Goal: Transaction & Acquisition: Obtain resource

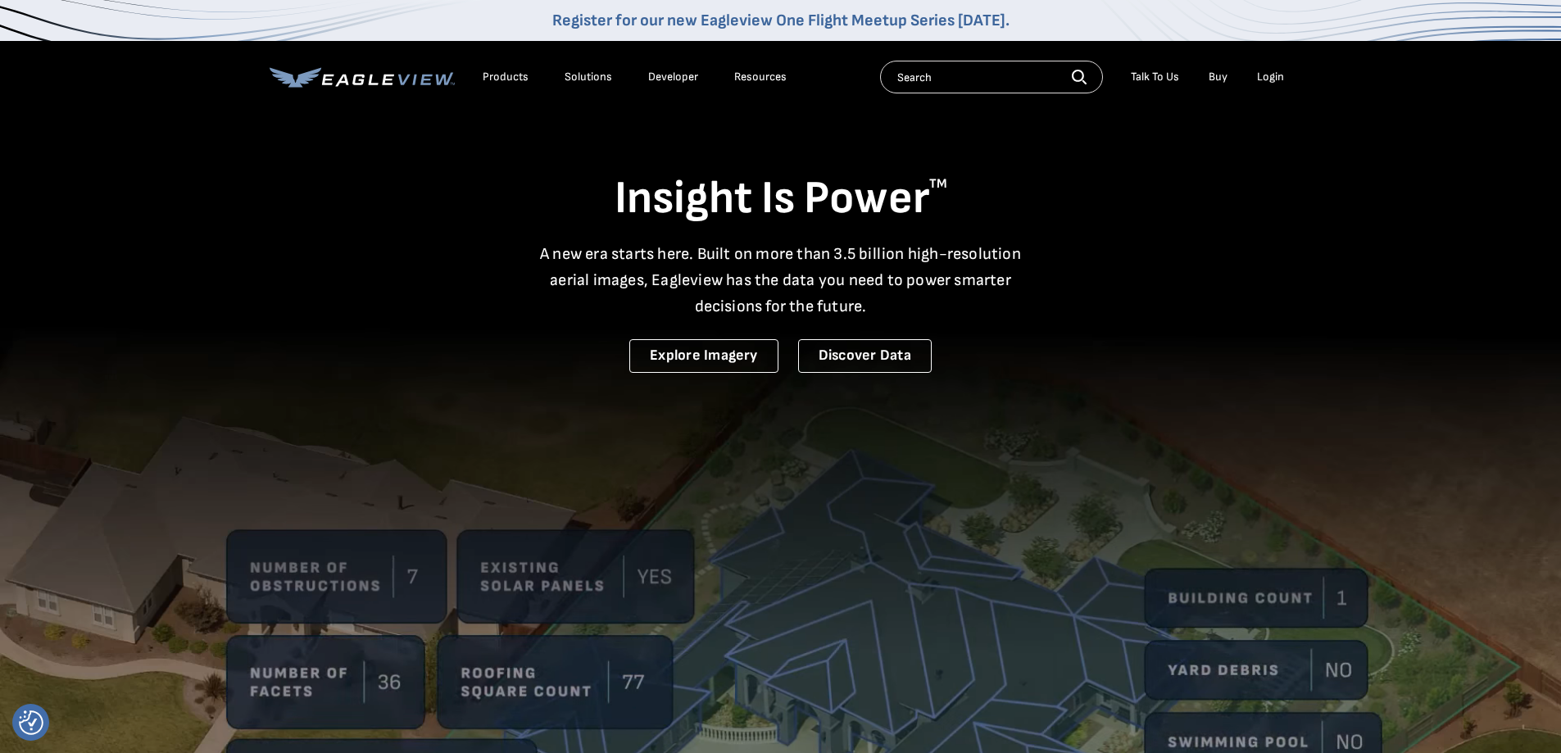
click at [1265, 78] on div "Login" at bounding box center [1270, 77] width 27 height 15
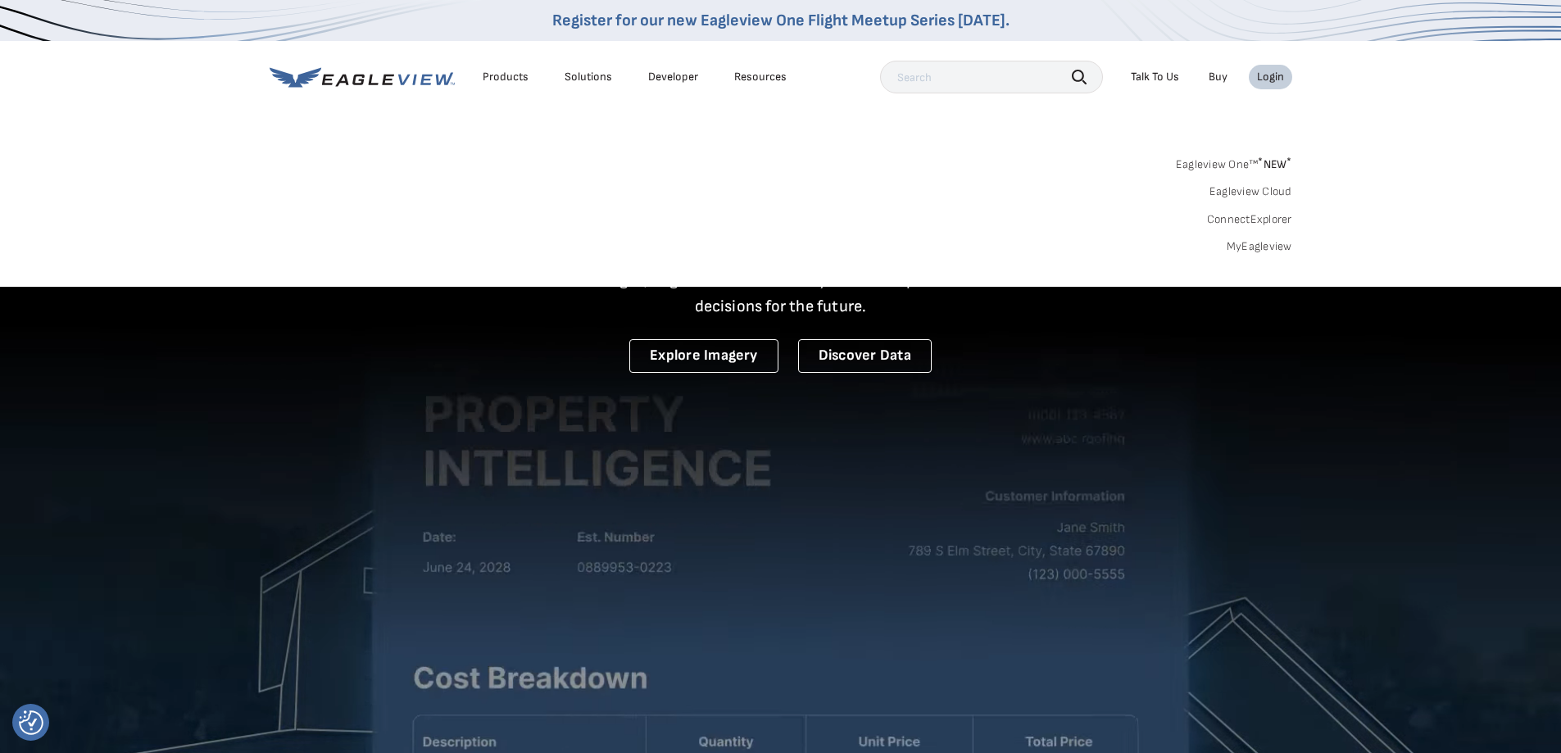
click at [1257, 249] on link "MyEagleview" at bounding box center [1260, 246] width 66 height 15
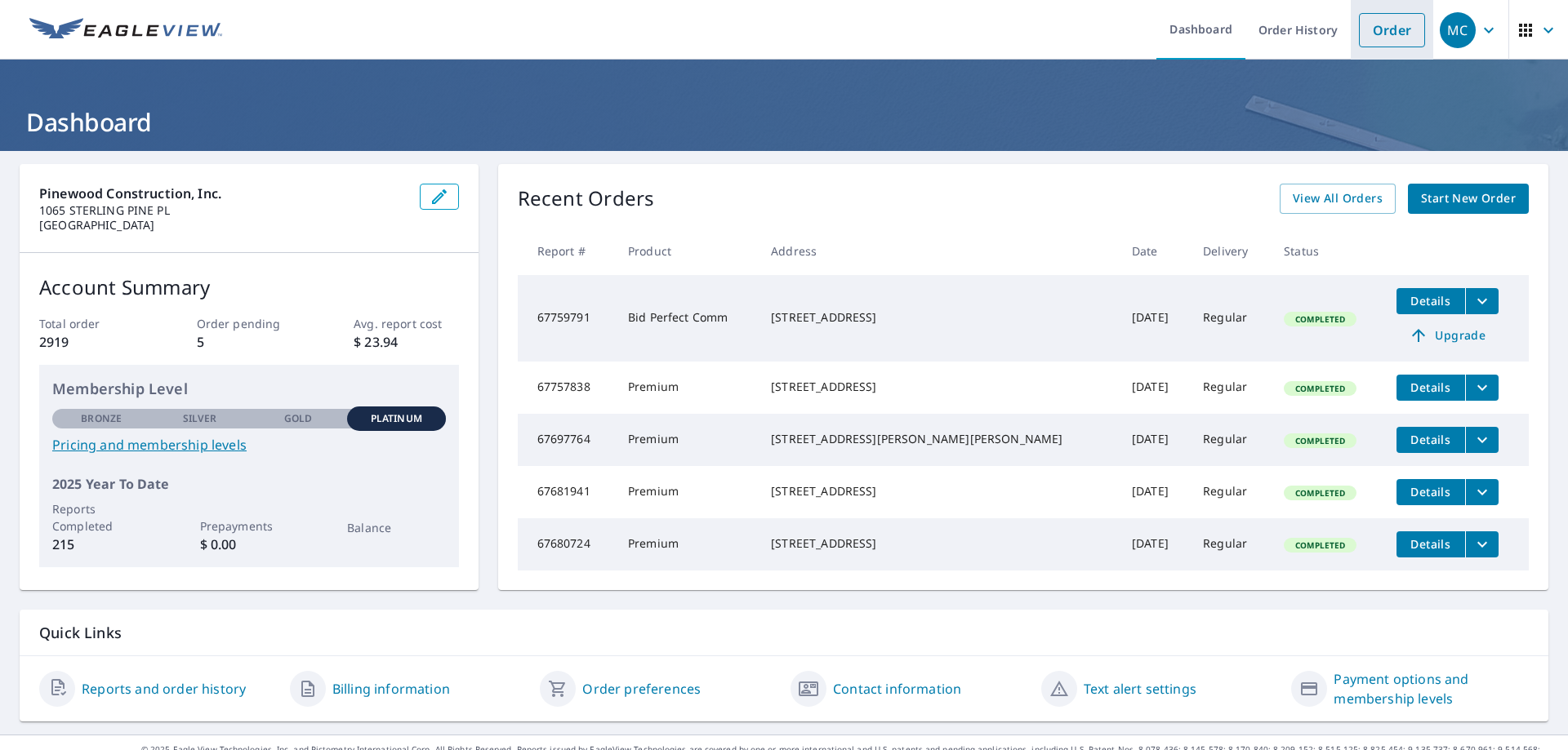
click at [1365, 43] on link "Order" at bounding box center [1392, 30] width 66 height 34
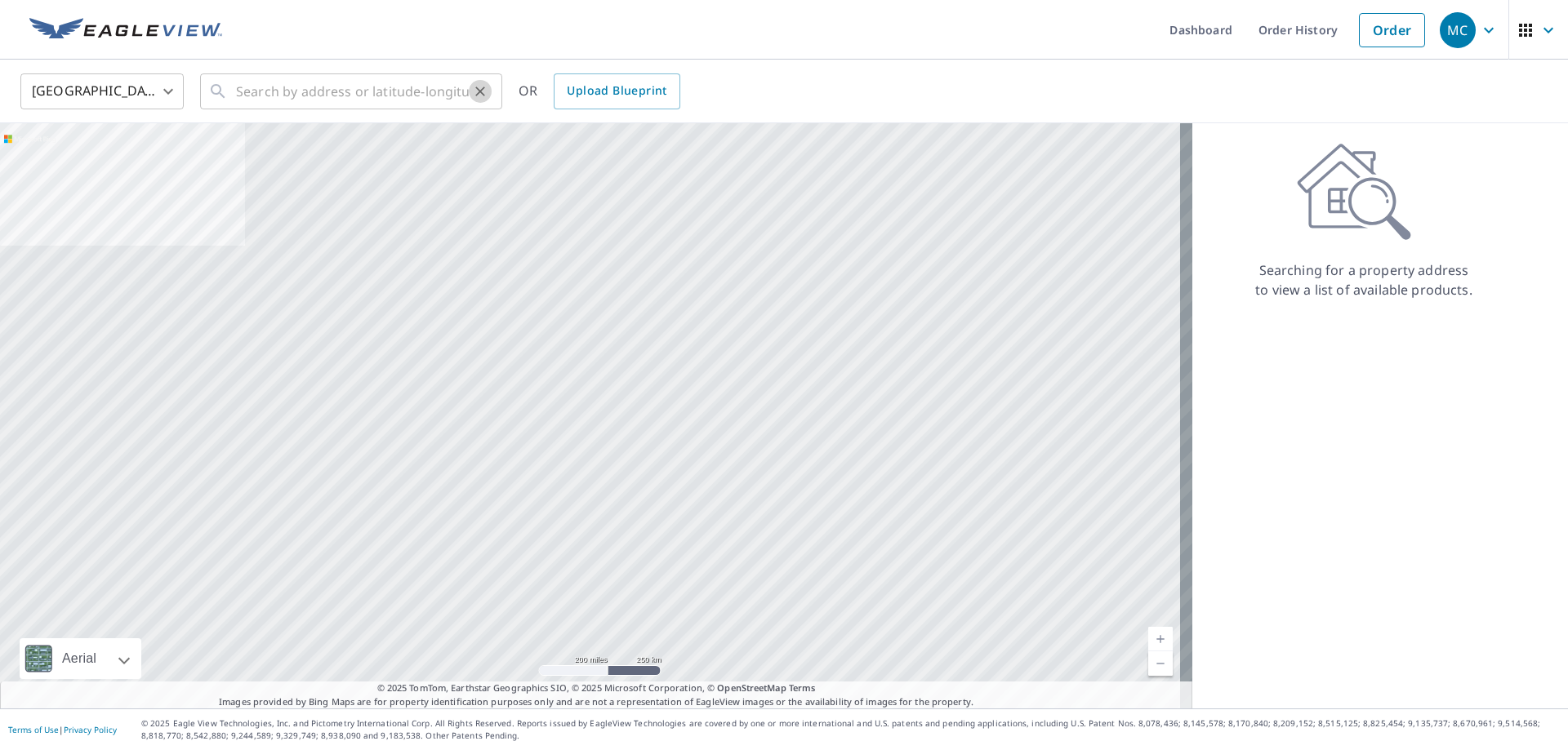
click at [471, 95] on button "Clear" at bounding box center [479, 91] width 23 height 23
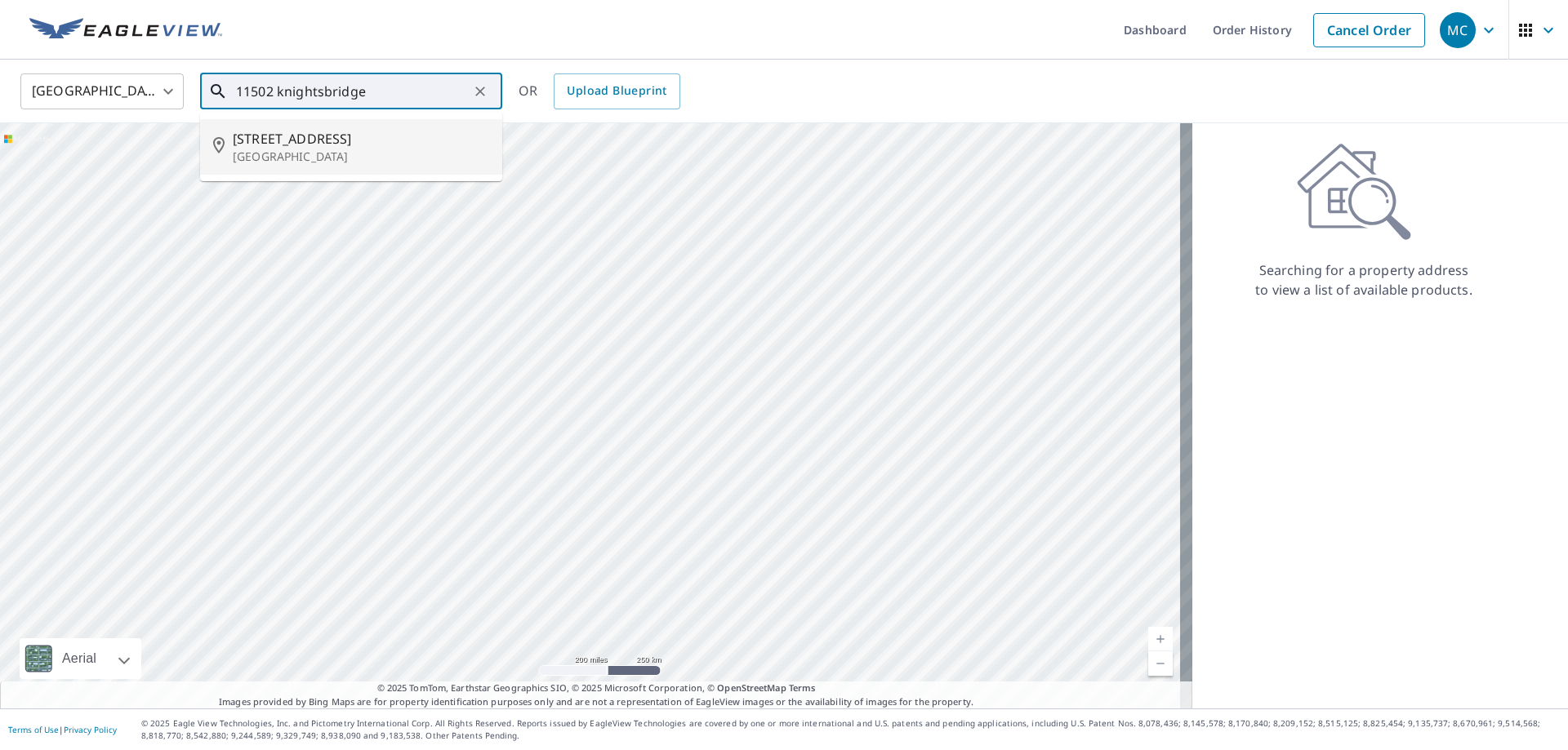
click at [337, 151] on p "[GEOGRAPHIC_DATA]" at bounding box center [361, 156] width 256 height 16
type input "[STREET_ADDRESS]"
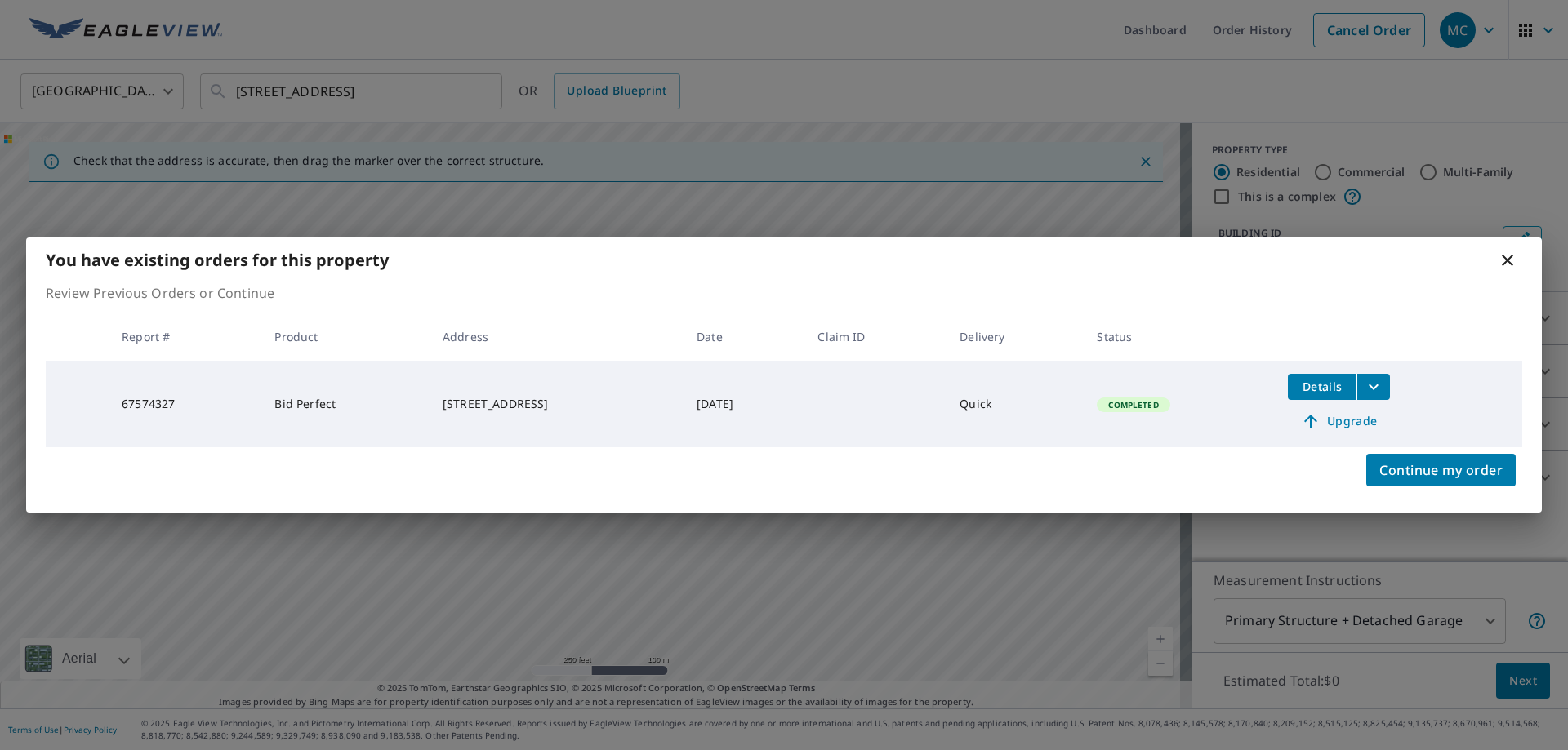
click at [1383, 389] on icon "filesDropdownBtn-67574327" at bounding box center [1374, 387] width 20 height 20
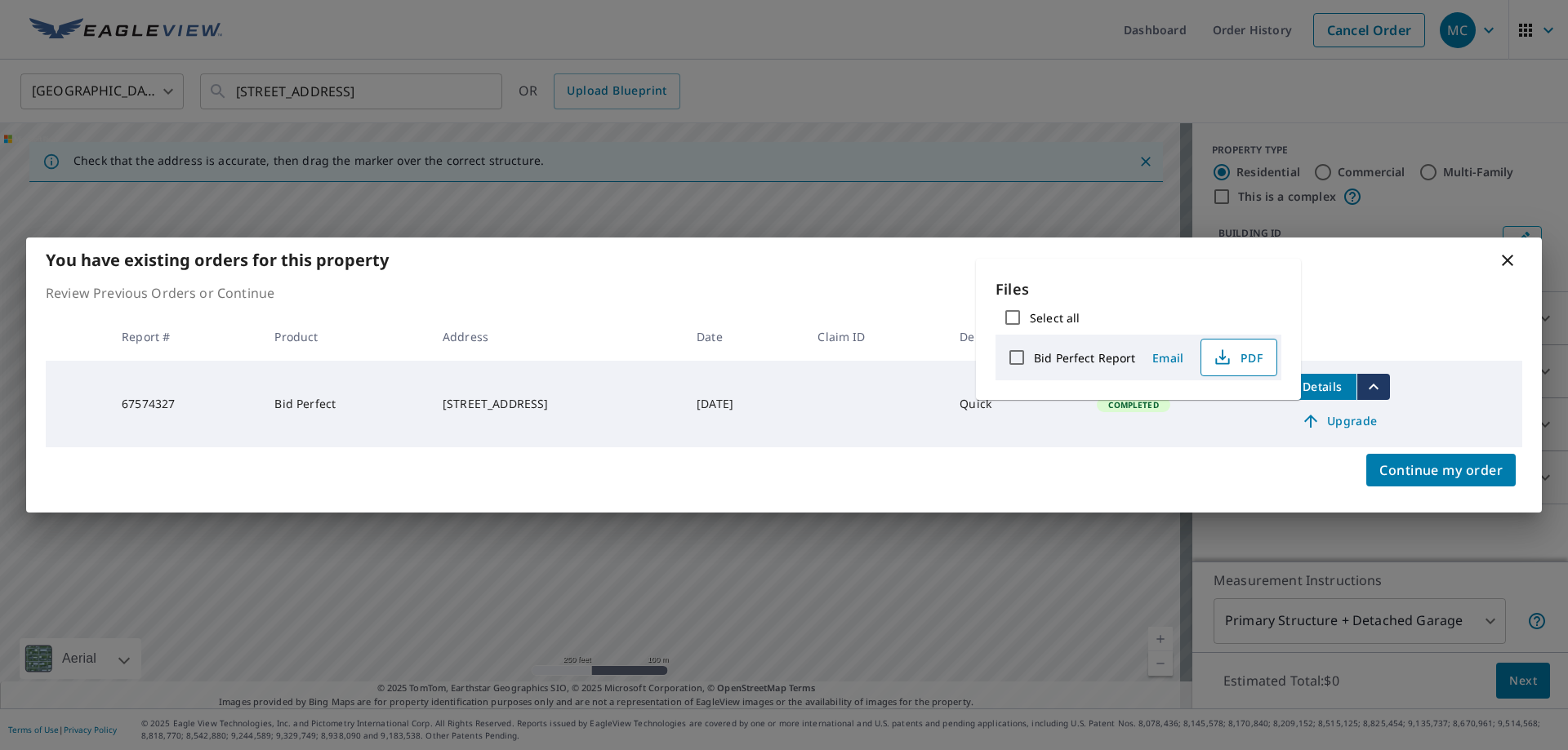
click at [1243, 357] on span "PDF" at bounding box center [1237, 358] width 52 height 20
click at [1513, 260] on icon at bounding box center [1507, 261] width 20 height 20
